Goal: Transaction & Acquisition: Purchase product/service

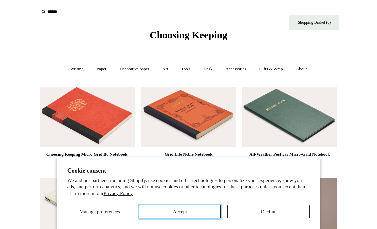
click at [203, 206] on button "Accept" at bounding box center [180, 211] width 82 height 13
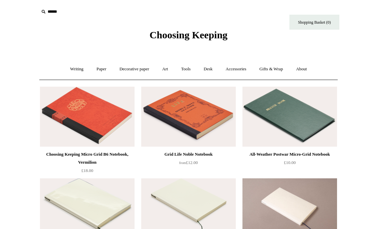
click at [203, 108] on img at bounding box center [188, 117] width 95 height 60
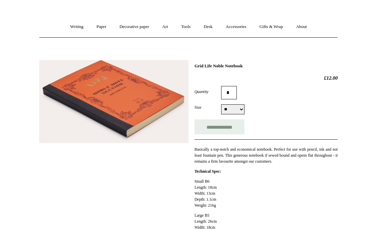
scroll to position [43, 0]
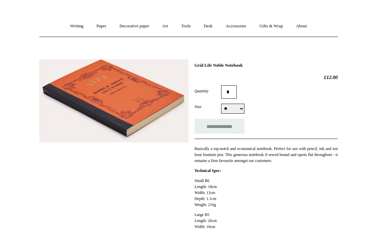
click at [228, 112] on select "** **" at bounding box center [232, 109] width 23 height 10
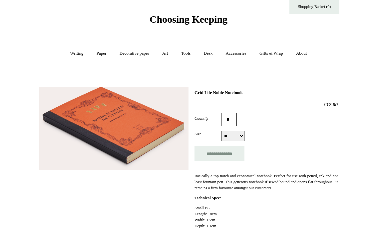
scroll to position [19, 0]
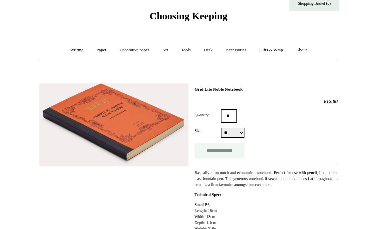
click at [227, 148] on input "**********" at bounding box center [220, 150] width 50 height 15
type input "**********"
click at [74, 47] on link "Writing +" at bounding box center [76, 50] width 25 height 18
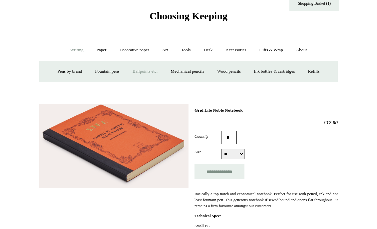
click at [150, 74] on link "Ballpoints etc. +" at bounding box center [145, 72] width 37 height 18
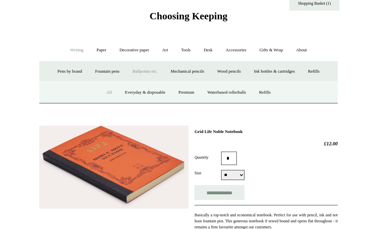
click at [105, 91] on link "All" at bounding box center [109, 93] width 18 height 18
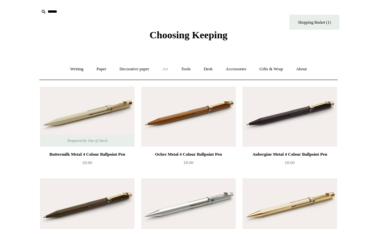
click at [165, 69] on link "Art +" at bounding box center [165, 69] width 18 height 18
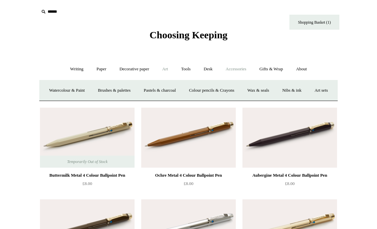
click at [231, 62] on link "Accessories +" at bounding box center [236, 69] width 33 height 18
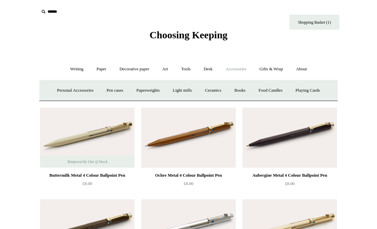
click at [231, 66] on link "Accessories -" at bounding box center [236, 69] width 33 height 18
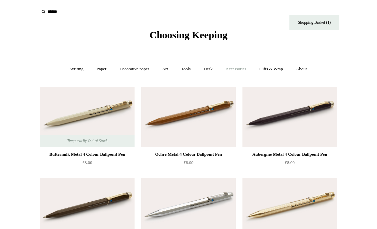
click at [231, 66] on link "Accessories +" at bounding box center [236, 69] width 33 height 18
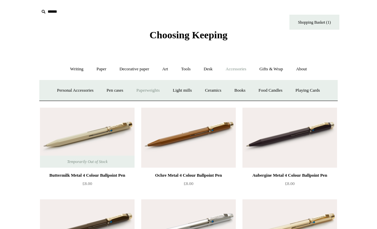
click at [139, 90] on link "Paperweights +" at bounding box center [147, 91] width 35 height 18
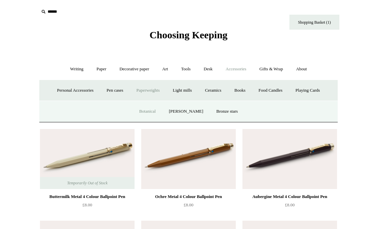
click at [154, 113] on link "Botanical" at bounding box center [147, 112] width 29 height 18
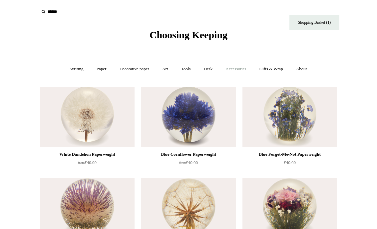
click at [242, 72] on link "Accessories +" at bounding box center [236, 69] width 33 height 18
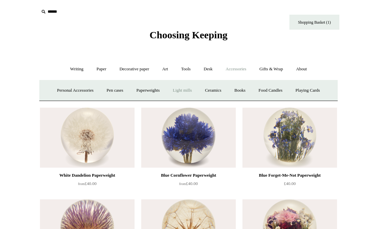
click at [168, 94] on link "Light mills" at bounding box center [182, 91] width 31 height 18
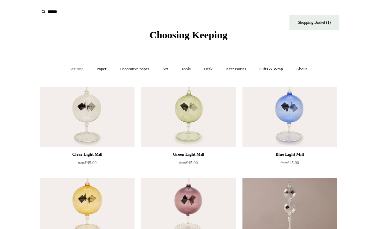
click at [70, 67] on link "Writing +" at bounding box center [76, 69] width 25 height 18
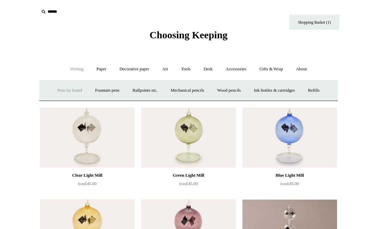
click at [63, 87] on link "Pens by brand +" at bounding box center [70, 91] width 37 height 18
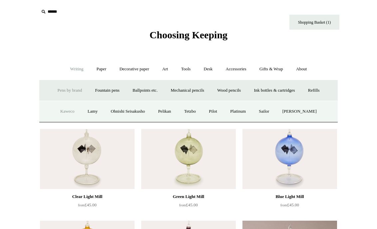
click at [68, 110] on link "Kaweco" at bounding box center [67, 112] width 26 height 18
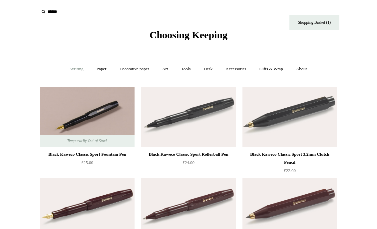
click at [74, 70] on link "Writing +" at bounding box center [76, 69] width 25 height 18
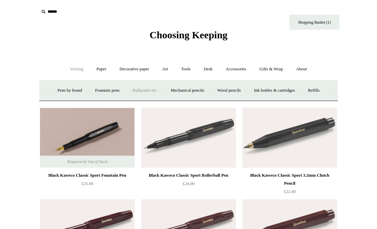
click at [129, 90] on link "Ballpoints etc. +" at bounding box center [145, 91] width 37 height 18
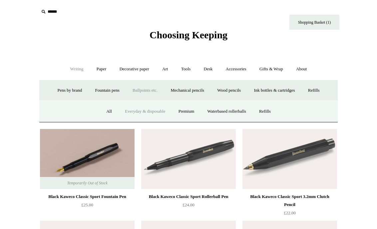
click at [137, 112] on link "Everyday & disposable" at bounding box center [145, 112] width 52 height 18
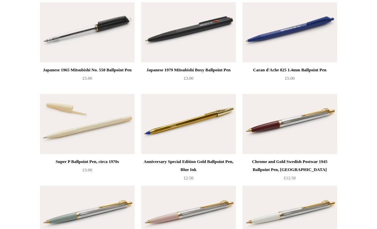
scroll to position [85, 0]
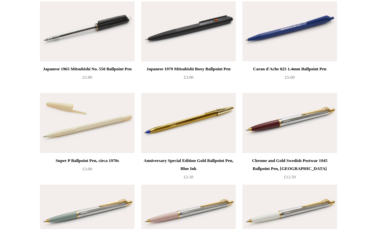
click at [114, 113] on img at bounding box center [87, 123] width 95 height 60
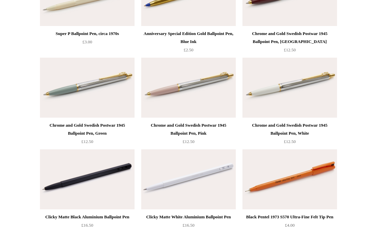
scroll to position [0, 0]
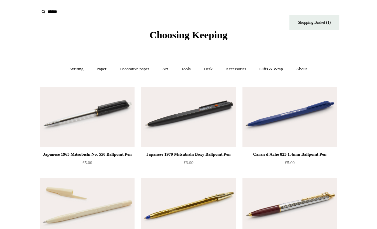
click at [152, 31] on span "Choosing Keeping" at bounding box center [189, 34] width 78 height 11
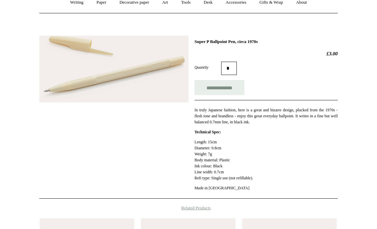
scroll to position [44, 0]
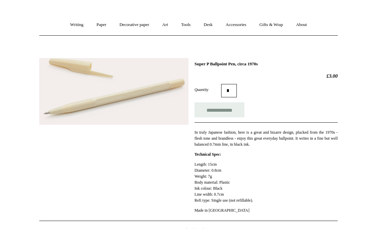
click at [112, 106] on img at bounding box center [113, 91] width 149 height 67
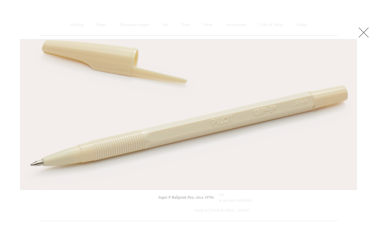
click at [358, 28] on link at bounding box center [363, 32] width 13 height 13
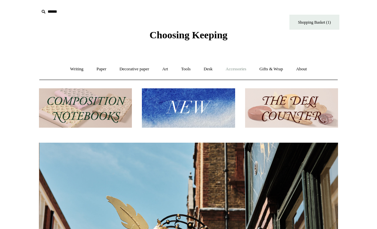
scroll to position [0, 299]
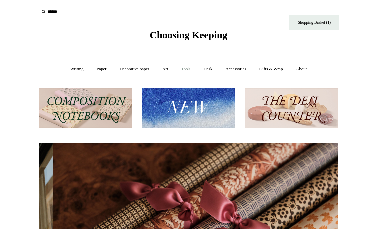
click at [188, 69] on link "Tools +" at bounding box center [186, 69] width 22 height 18
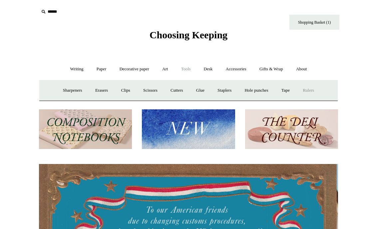
scroll to position [0, 0]
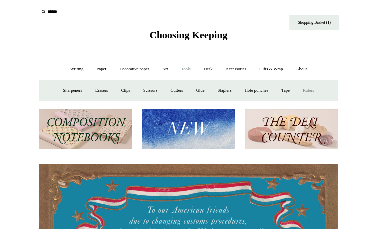
click at [308, 89] on link "Rulers" at bounding box center [308, 91] width 23 height 18
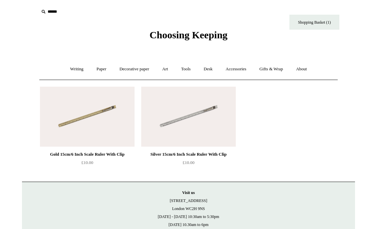
click at [121, 101] on img at bounding box center [87, 117] width 95 height 60
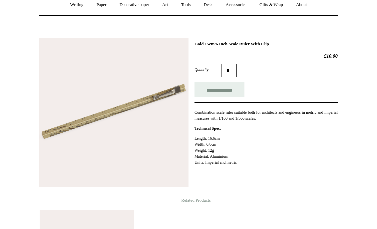
scroll to position [65, 0]
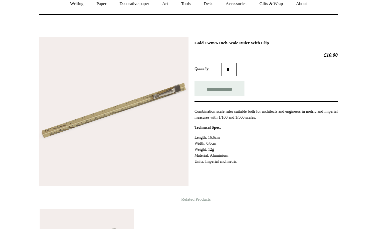
click at [163, 125] on img at bounding box center [113, 111] width 149 height 149
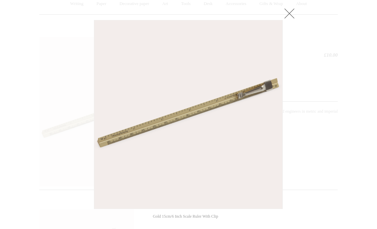
click at [288, 10] on link at bounding box center [289, 13] width 13 height 13
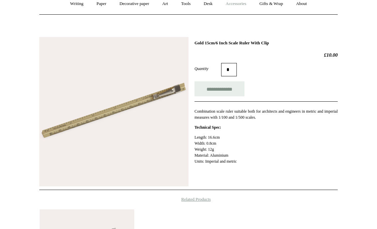
click at [251, 7] on link "Accessories +" at bounding box center [236, 4] width 33 height 18
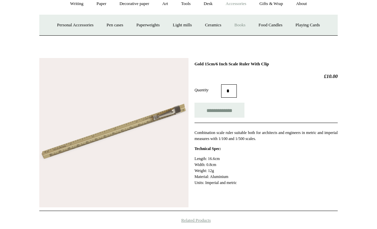
click at [246, 26] on link "Books" at bounding box center [240, 25] width 23 height 18
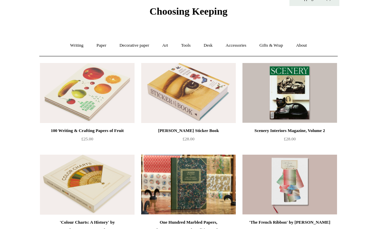
scroll to position [25, 0]
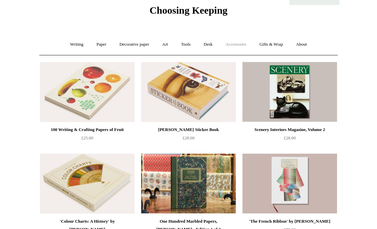
click at [231, 45] on link "Accessories +" at bounding box center [236, 45] width 33 height 18
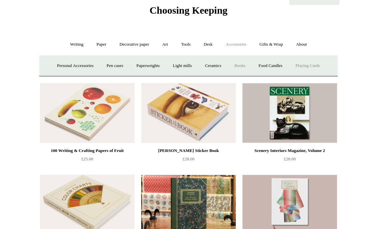
click at [314, 70] on link "Playing Cards" at bounding box center [308, 66] width 36 height 18
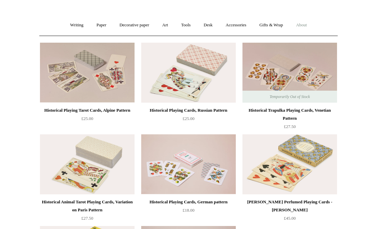
scroll to position [5, 0]
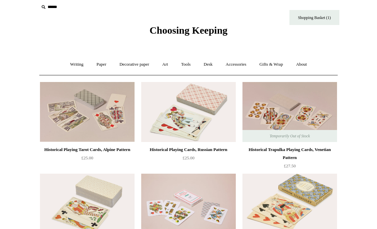
click at [202, 84] on img at bounding box center [188, 112] width 95 height 60
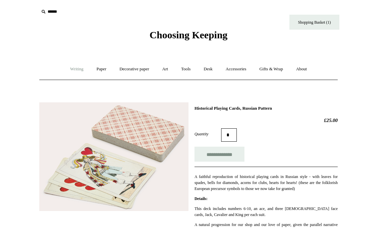
click at [79, 69] on link "Writing +" at bounding box center [76, 69] width 25 height 18
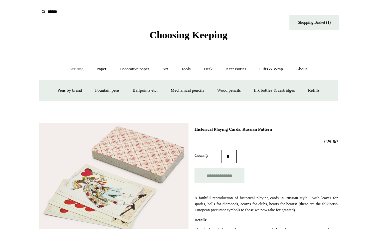
click at [56, 14] on input "text" at bounding box center [80, 12] width 82 height 12
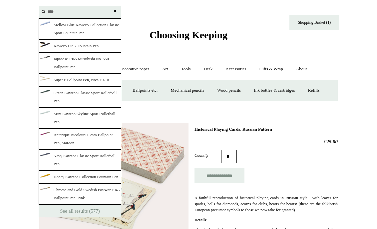
type input "****"
click at [166, 19] on div "Choosing Keeping" at bounding box center [188, 20] width 333 height 41
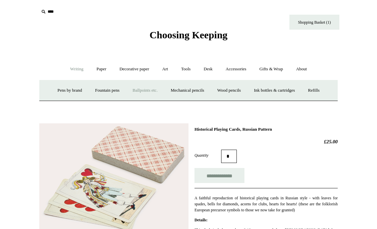
click at [143, 97] on link "Ballpoints etc. +" at bounding box center [145, 91] width 37 height 18
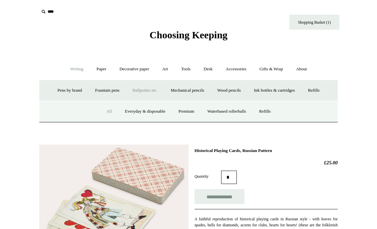
click at [105, 113] on link "All" at bounding box center [109, 112] width 18 height 18
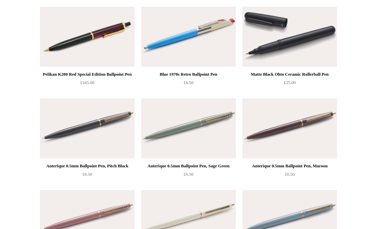
scroll to position [2738, 0]
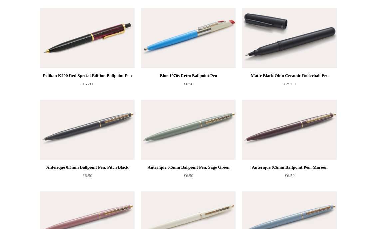
click at [218, 47] on img at bounding box center [188, 38] width 95 height 60
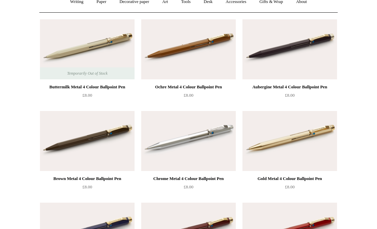
scroll to position [0, 0]
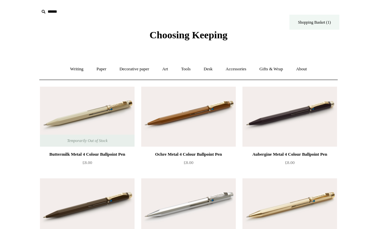
click at [313, 20] on link "Shopping Basket (1)" at bounding box center [315, 22] width 50 height 15
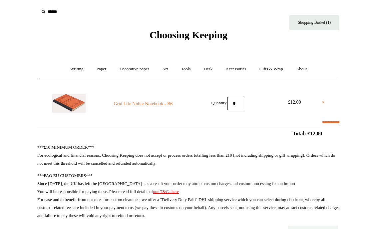
click at [64, 96] on img at bounding box center [68, 103] width 33 height 19
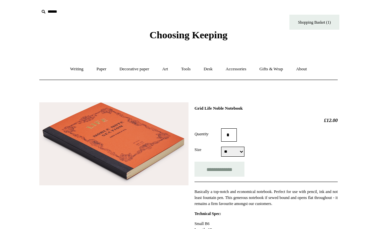
click at [108, 117] on img at bounding box center [113, 143] width 149 height 83
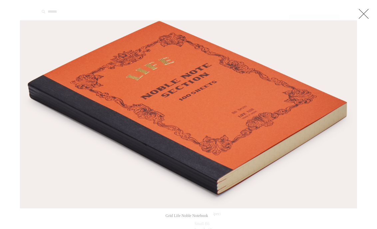
click at [365, 9] on link at bounding box center [363, 13] width 13 height 13
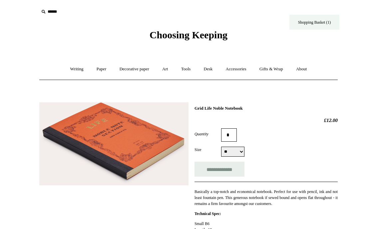
click at [319, 22] on link "Shopping Basket (1)" at bounding box center [315, 22] width 50 height 15
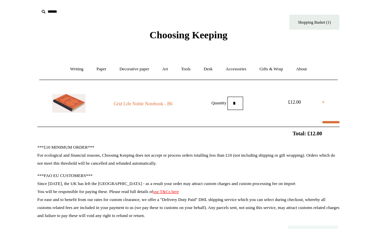
select select "**********"
type input "********"
select select "*******"
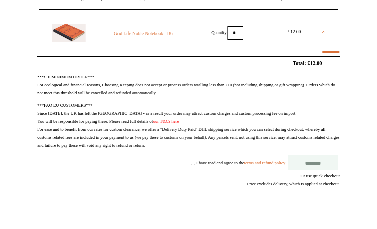
scroll to position [70, 0]
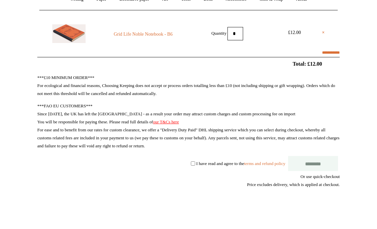
click at [179, 165] on div "***£10 MINIMUM ORDER*** For ecological and financial reasons, Choosing Keeping …" at bounding box center [188, 158] width 303 height 168
click at [326, 169] on input "********" at bounding box center [313, 163] width 50 height 15
